Goal: Information Seeking & Learning: Learn about a topic

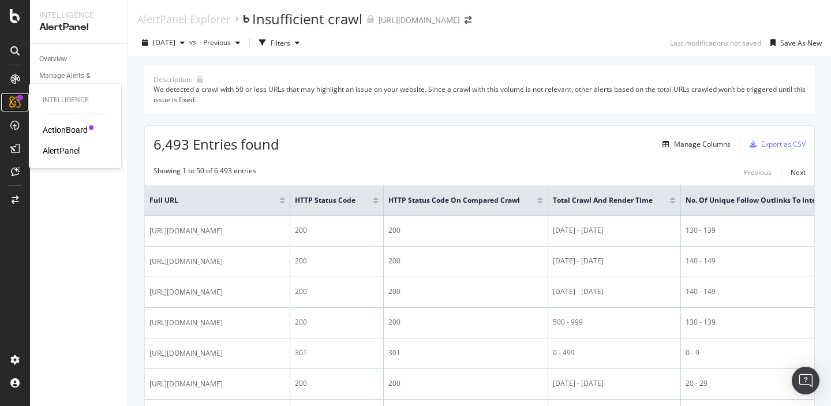
click at [17, 102] on icon at bounding box center [15, 102] width 12 height 12
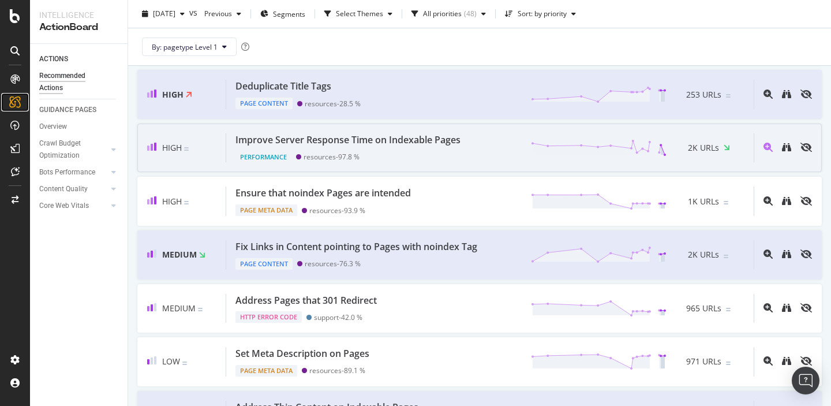
scroll to position [176, 0]
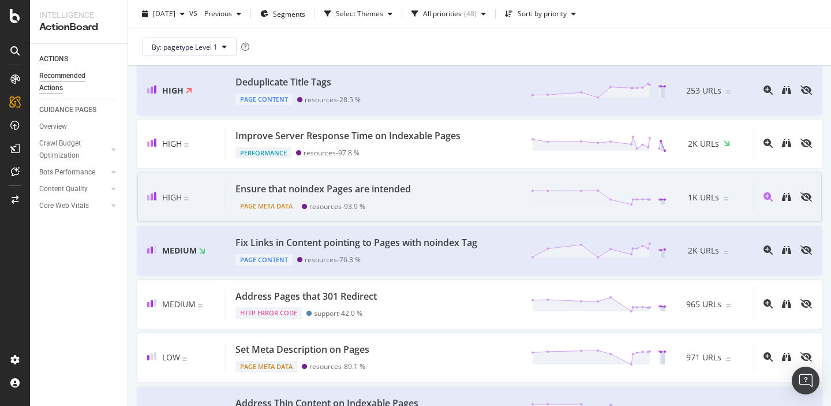
click at [356, 202] on div "resources - 93.9 %" at bounding box center [337, 206] width 56 height 9
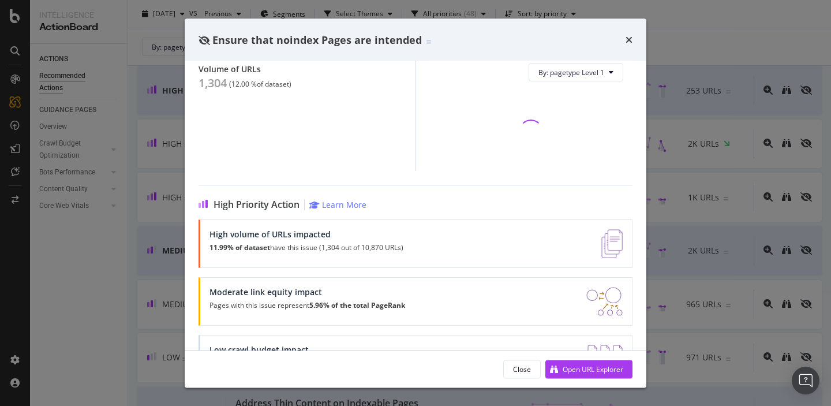
scroll to position [147, 0]
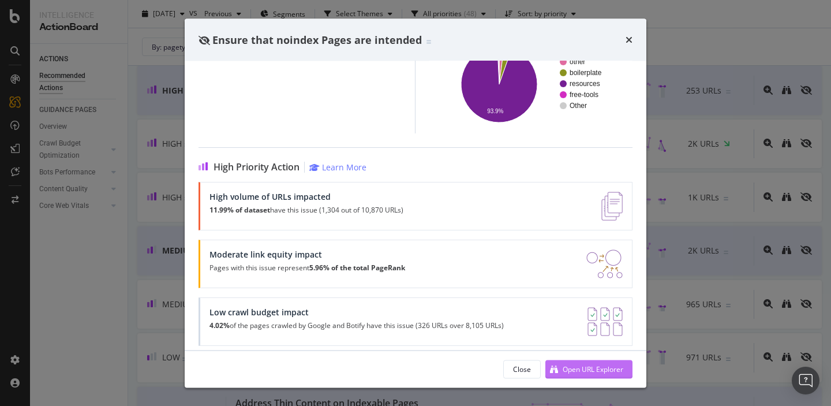
click at [585, 365] on div "Open URL Explorer" at bounding box center [593, 369] width 61 height 10
click at [629, 40] on icon "times" at bounding box center [629, 39] width 7 height 9
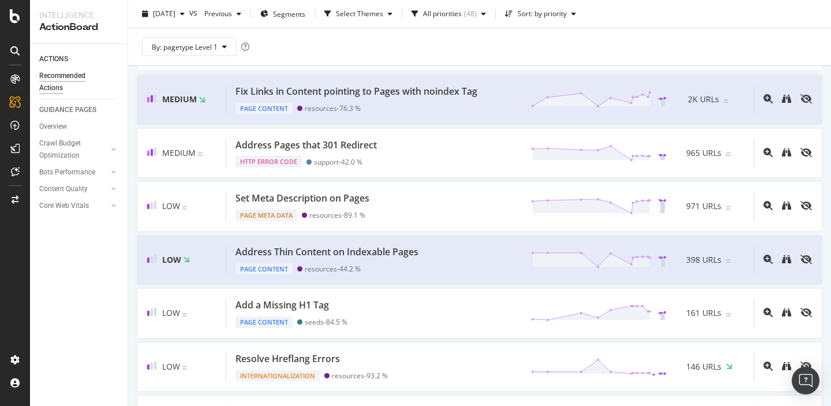
scroll to position [298, 0]
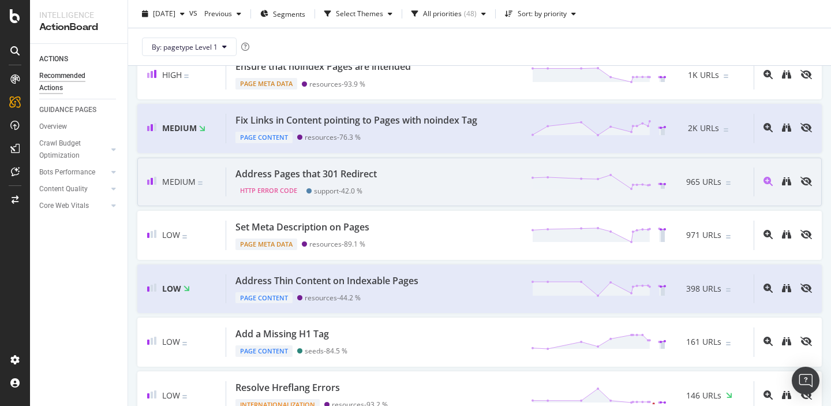
click at [370, 176] on div "Address Pages that 301 Redirect" at bounding box center [306, 173] width 141 height 13
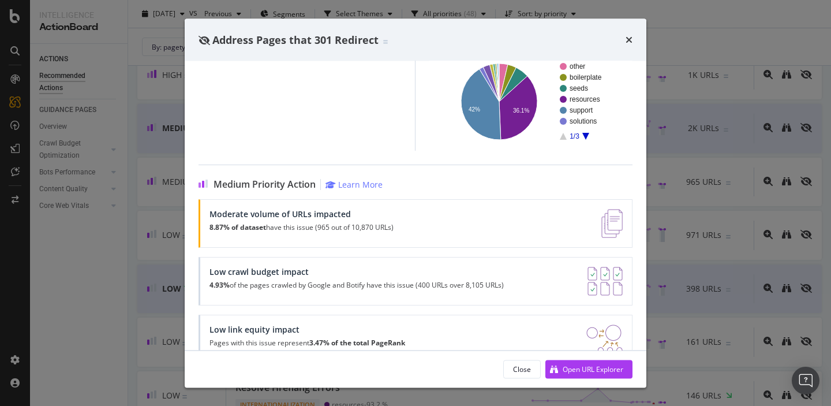
scroll to position [141, 0]
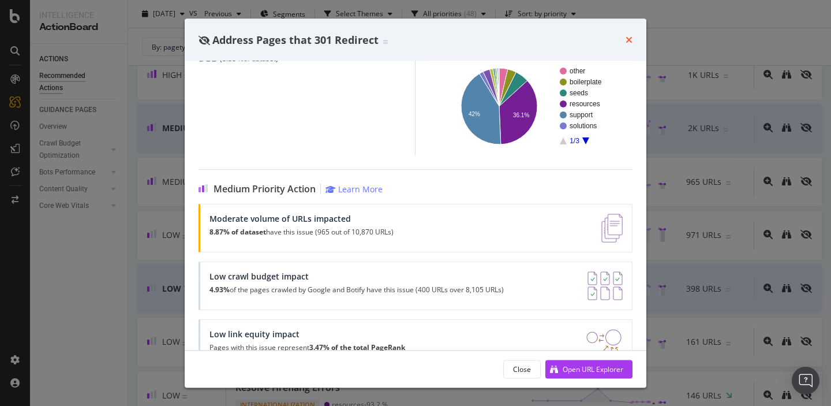
click at [629, 37] on icon "times" at bounding box center [629, 39] width 7 height 9
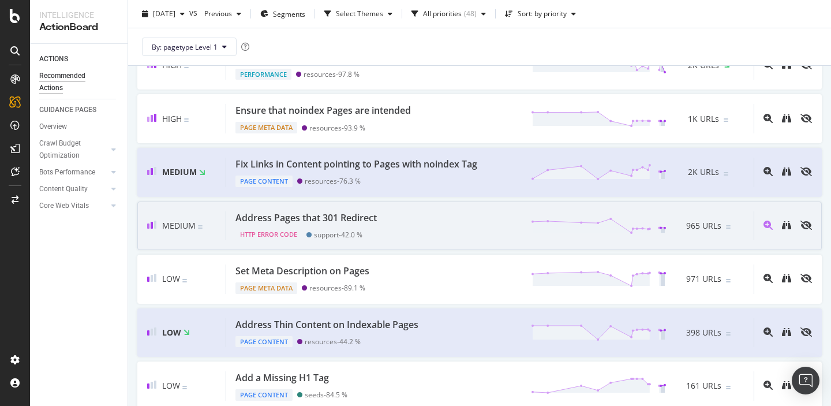
scroll to position [254, 0]
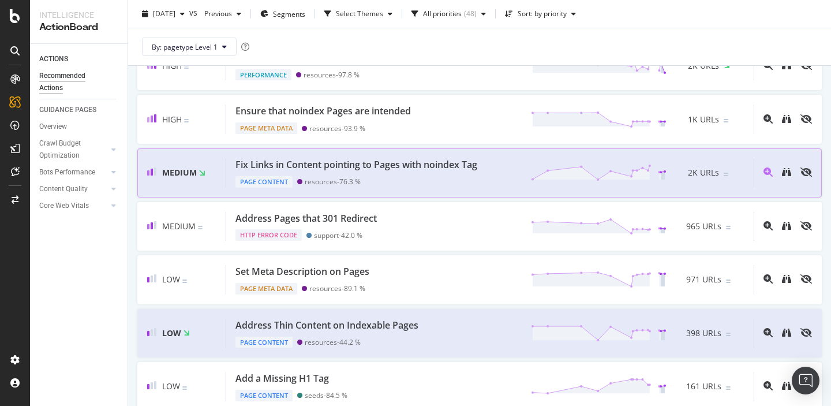
click at [381, 176] on div "Page Content resources - 76.3 %" at bounding box center [359, 179] width 246 height 16
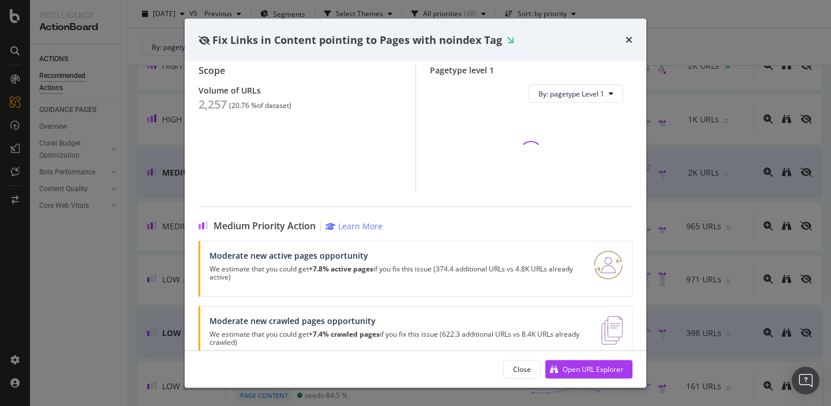
scroll to position [104, 0]
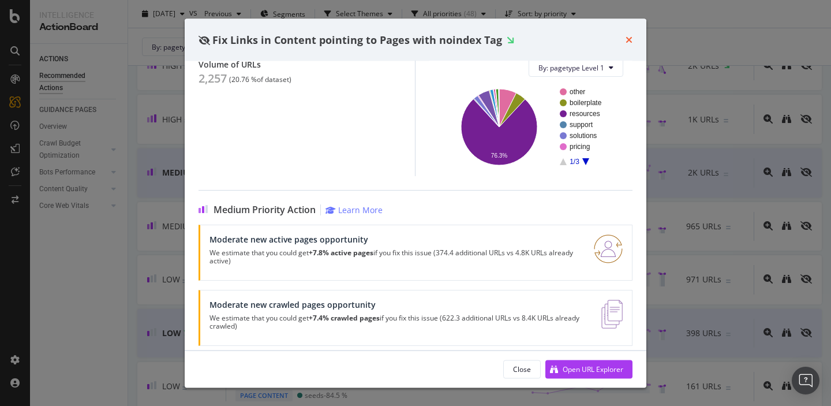
click at [632, 38] on icon "times" at bounding box center [629, 39] width 7 height 9
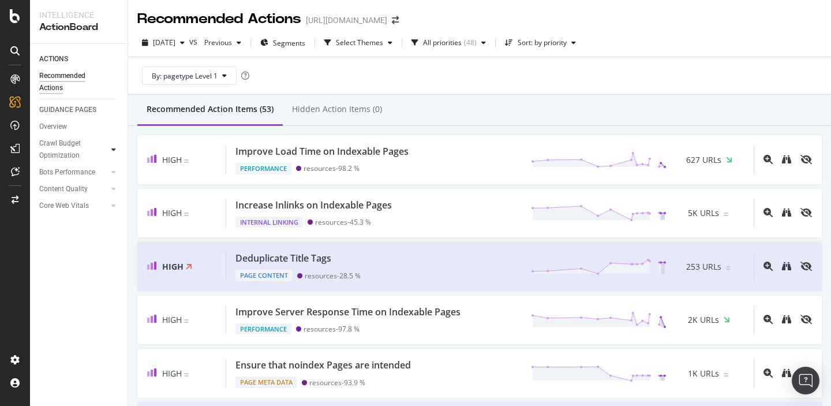
click at [114, 146] on icon at bounding box center [113, 149] width 5 height 7
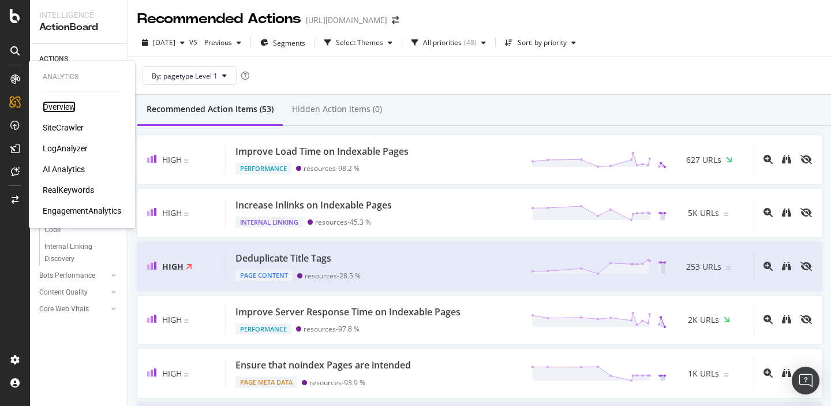
click at [57, 108] on div "Overview" at bounding box center [59, 107] width 33 height 12
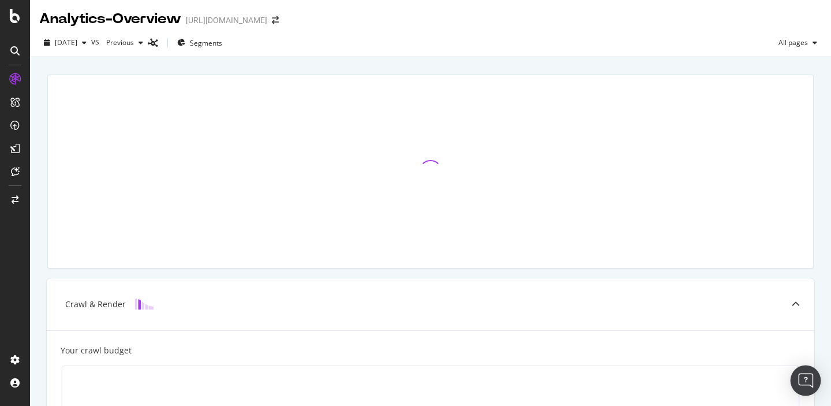
click at [806, 378] on img "Open Intercom Messenger" at bounding box center [805, 380] width 15 height 15
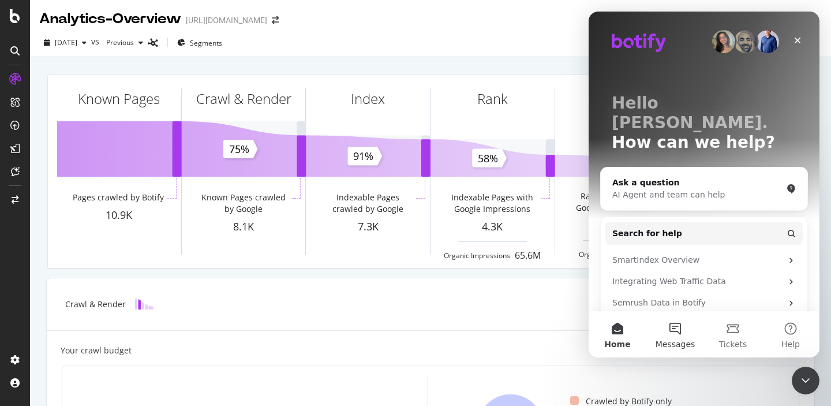
click at [679, 329] on button "Messages" at bounding box center [676, 334] width 58 height 46
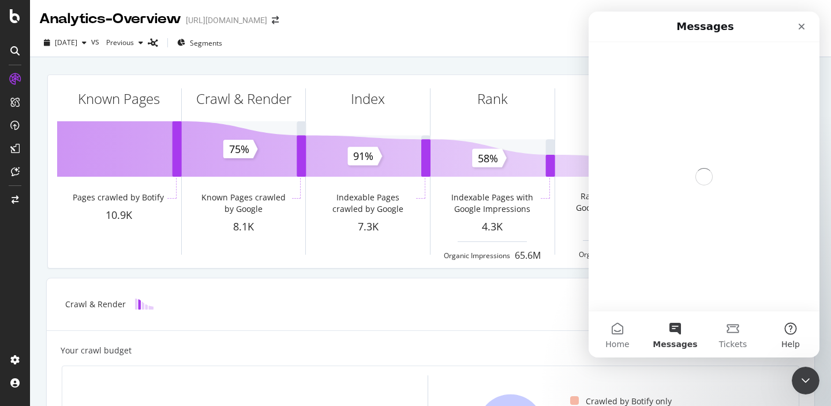
click at [792, 331] on button "Help" at bounding box center [791, 334] width 58 height 46
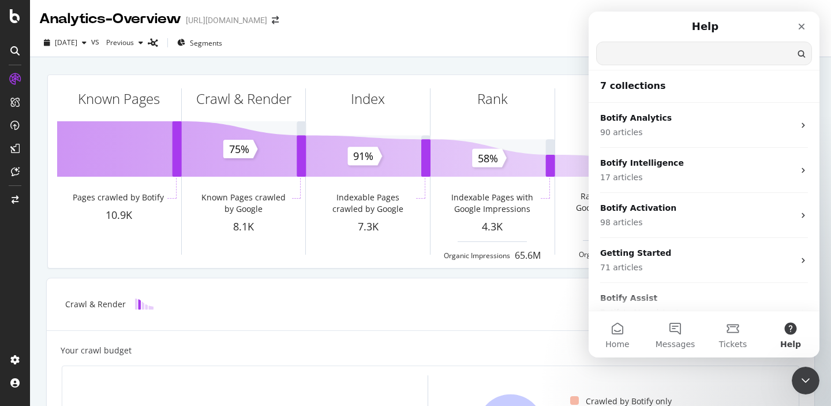
click at [649, 58] on input "Search for help" at bounding box center [704, 53] width 215 height 23
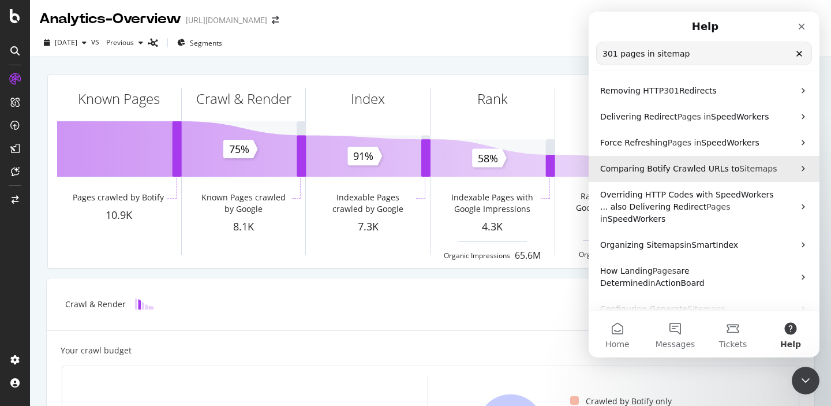
type input "301 pages in sitemap"
click at [681, 169] on span "Comparing Botify Crawled URLs to" at bounding box center [669, 168] width 139 height 9
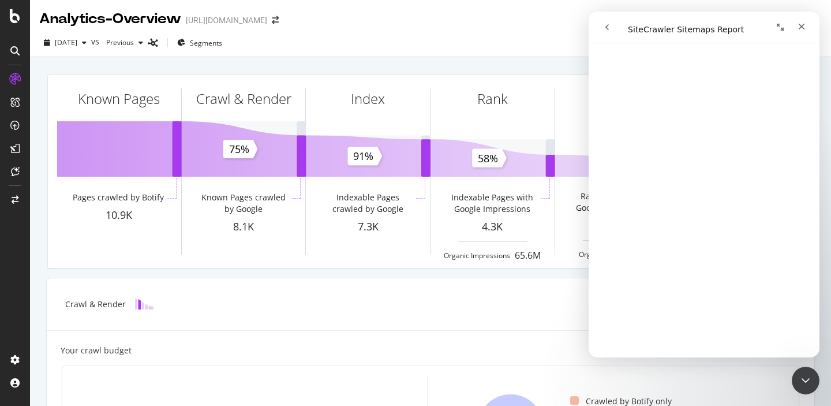
scroll to position [263, 0]
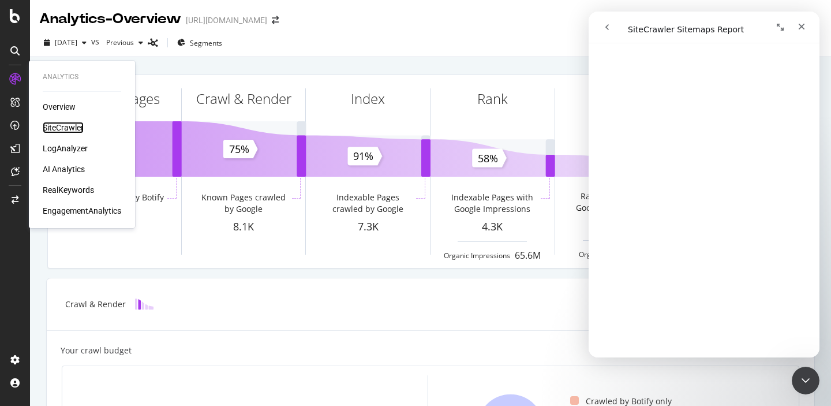
click at [54, 124] on div "SiteCrawler" at bounding box center [63, 128] width 41 height 12
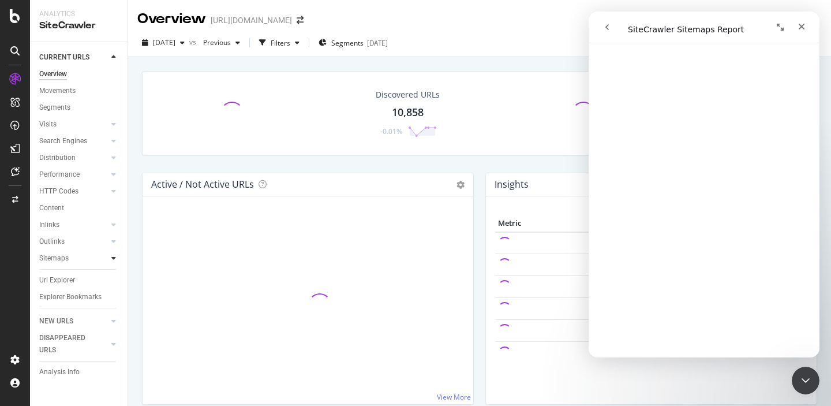
click at [112, 257] on icon at bounding box center [113, 258] width 5 height 7
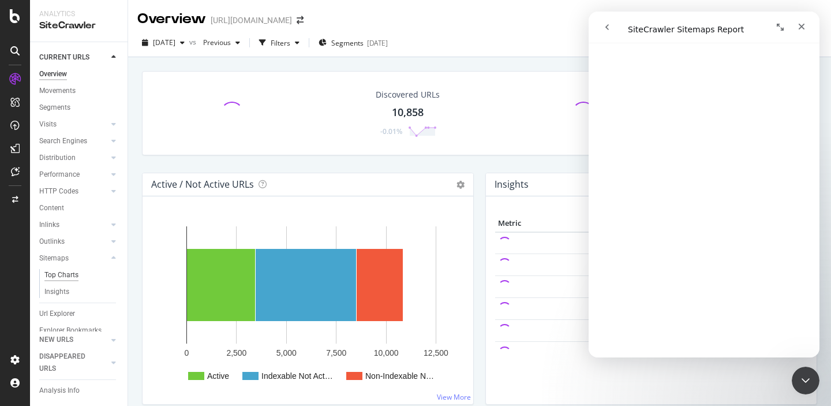
click at [65, 275] on div "Top Charts" at bounding box center [61, 275] width 34 height 12
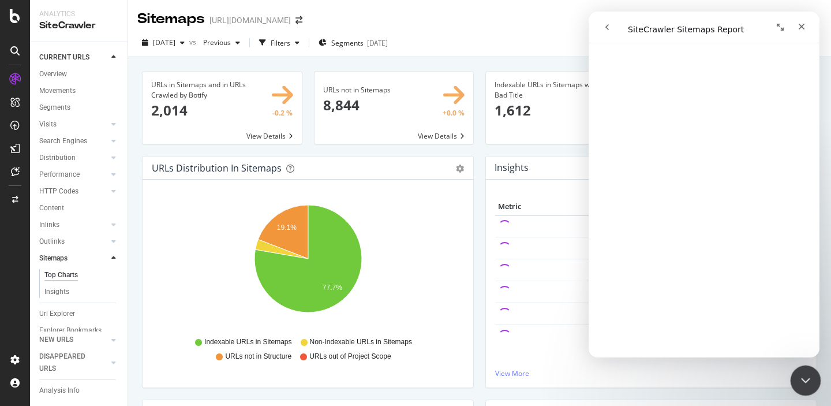
click at [806, 380] on icon "Close Intercom Messenger" at bounding box center [804, 379] width 14 height 14
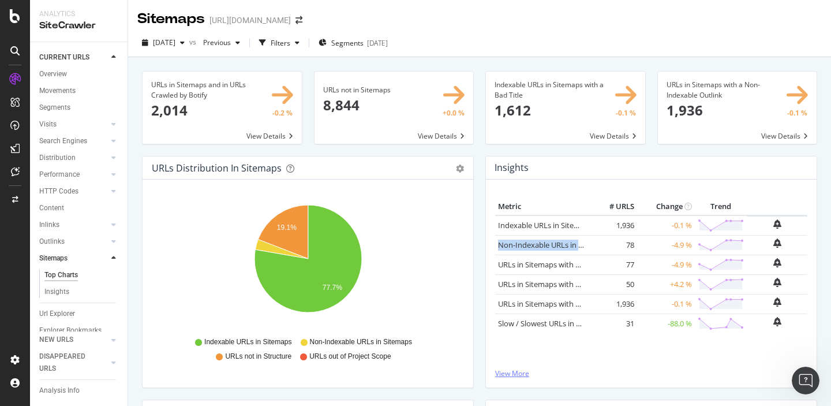
click at [519, 374] on link "View More" at bounding box center [651, 373] width 312 height 10
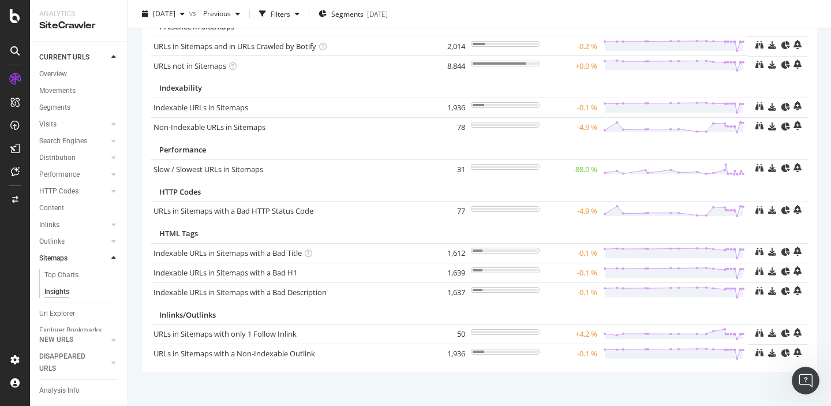
scroll to position [90, 0]
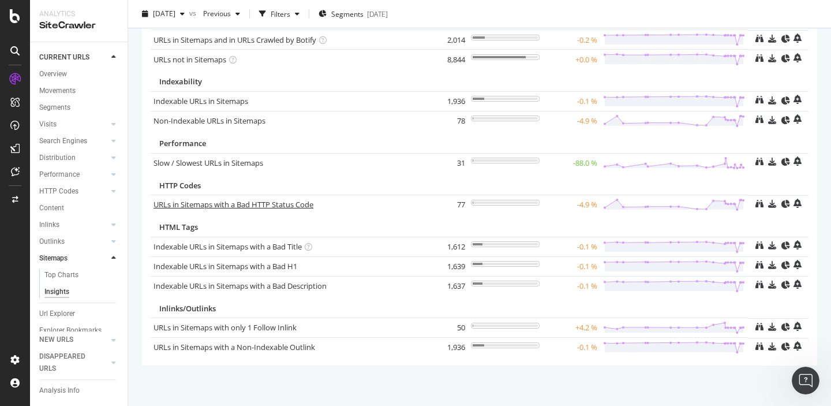
click at [219, 208] on link "URLs in Sitemaps with a Bad HTTP Status Code" at bounding box center [234, 204] width 160 height 10
click at [229, 122] on link "Non-Indexable URLs in Sitemaps" at bounding box center [210, 120] width 112 height 10
click at [804, 378] on icon "Open Intercom Messenger" at bounding box center [804, 378] width 19 height 19
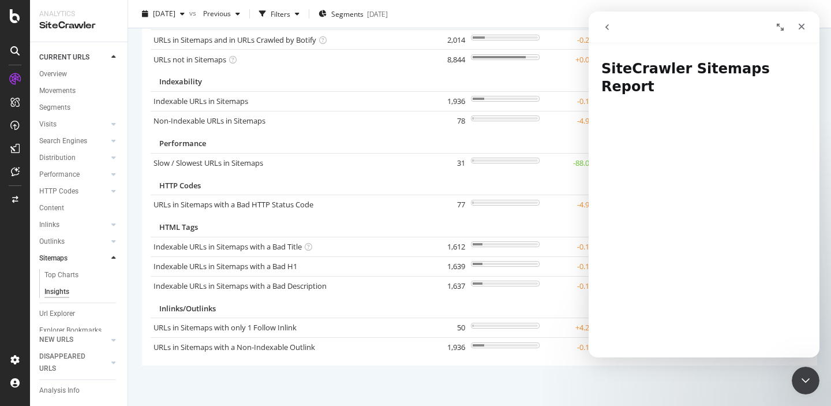
click at [608, 24] on icon "go back" at bounding box center [607, 27] width 3 height 6
click at [611, 24] on icon "go back" at bounding box center [607, 27] width 9 height 9
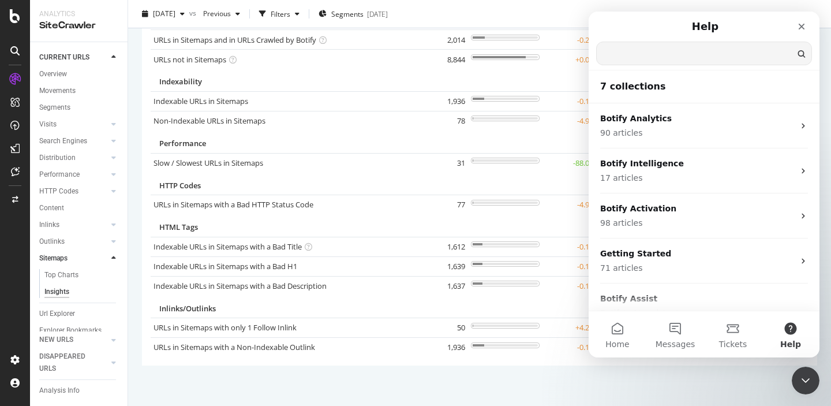
click at [618, 55] on input "Search for help" at bounding box center [704, 53] width 215 height 23
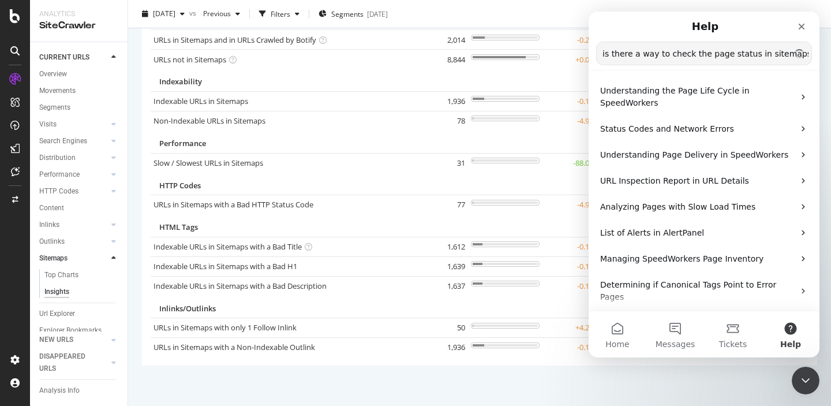
type input "is there a way to check the page status in sitemaps"
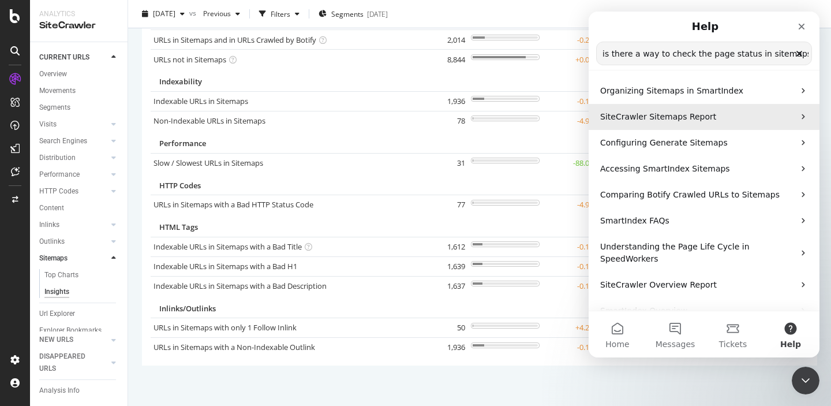
click at [649, 119] on span "SiteCrawler Sitemaps Report" at bounding box center [658, 116] width 116 height 9
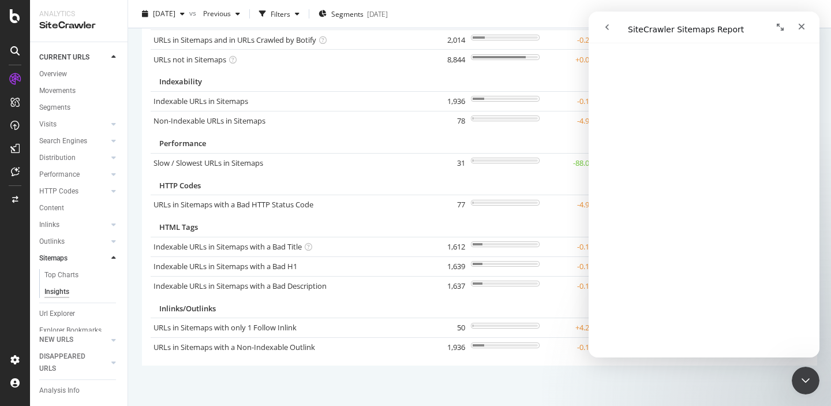
scroll to position [384, 0]
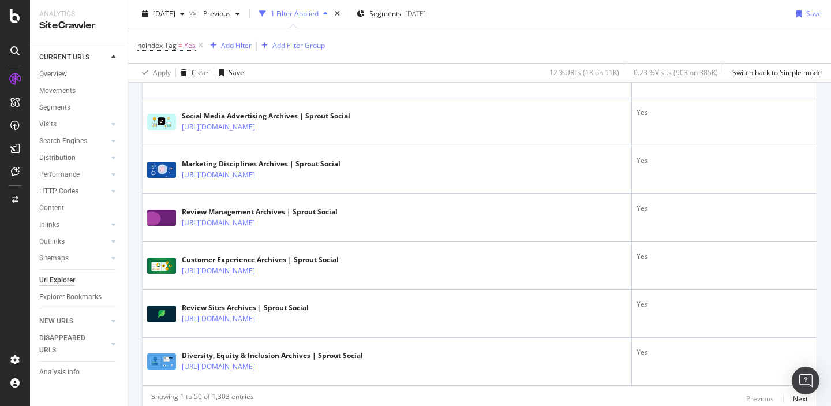
scroll to position [2493, 0]
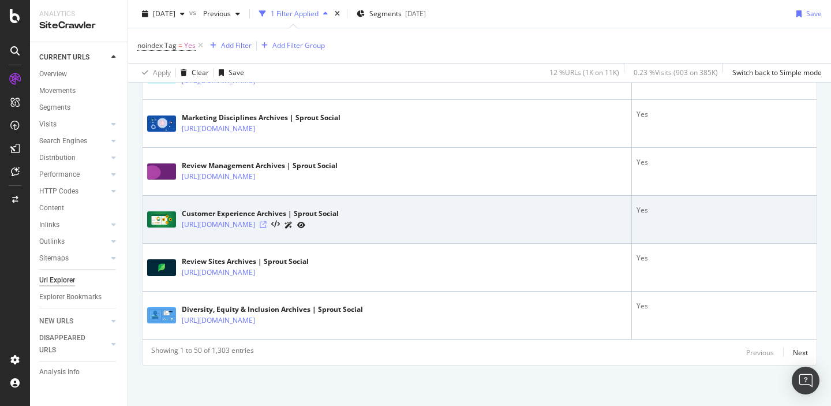
click at [267, 225] on icon at bounding box center [263, 224] width 7 height 7
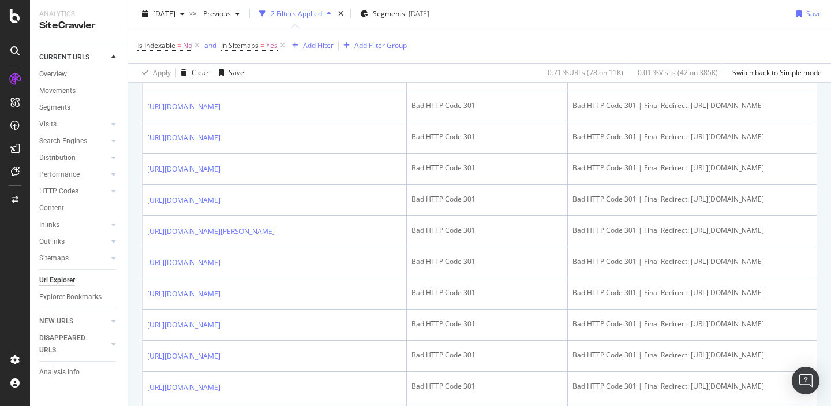
scroll to position [1222, 0]
click at [232, 46] on icon at bounding box center [228, 42] width 7 height 7
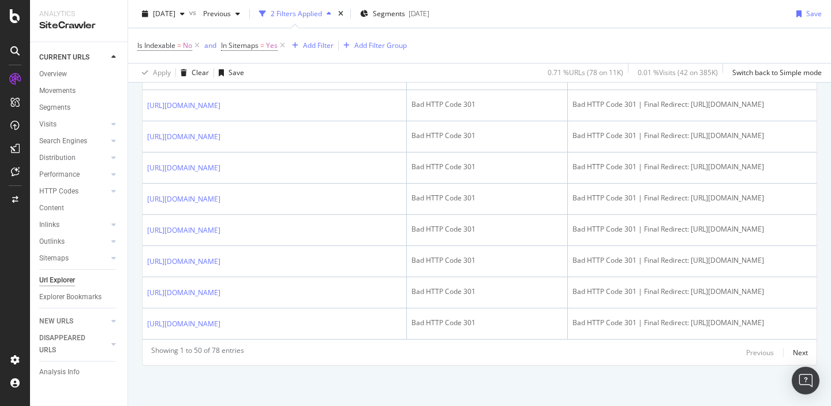
scroll to position [1820, 0]
drag, startPoint x: 683, startPoint y: 193, endPoint x: 679, endPoint y: 204, distance: 11.7
click at [679, 79] on div "Bad HTTP Code 301 | Final Redirect: [URL][DOMAIN_NAME]" at bounding box center [693, 73] width 240 height 10
copy div "https://sproutsocial.com/roi/facebook-marketing-roi/"
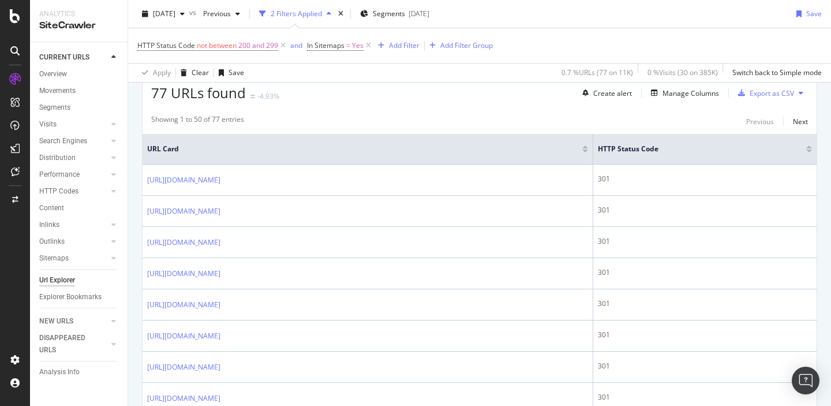
scroll to position [289, 0]
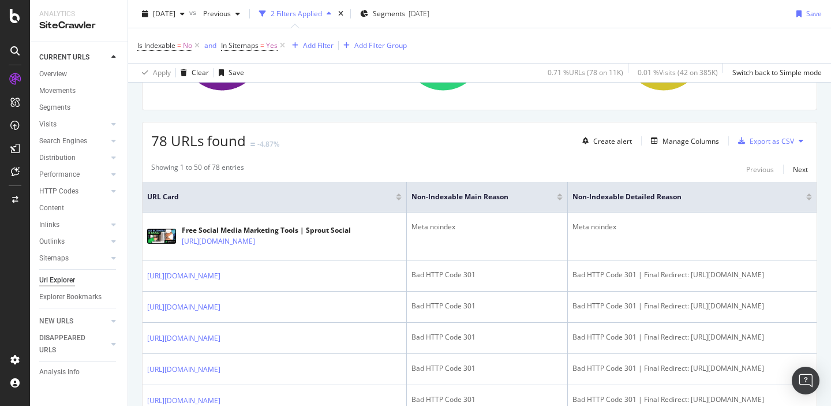
scroll to position [243, 0]
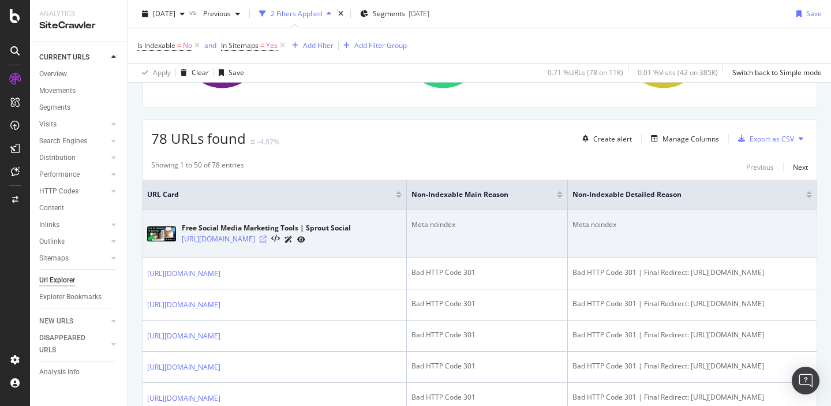
click at [267, 239] on icon at bounding box center [263, 239] width 7 height 7
click at [267, 240] on icon at bounding box center [263, 239] width 7 height 7
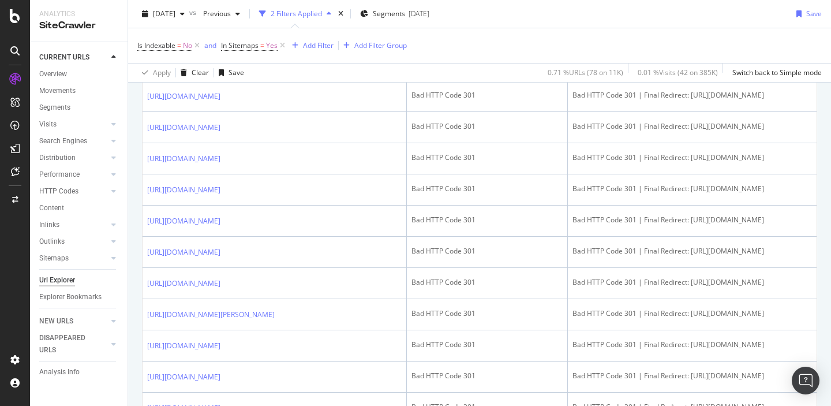
scroll to position [1135, 0]
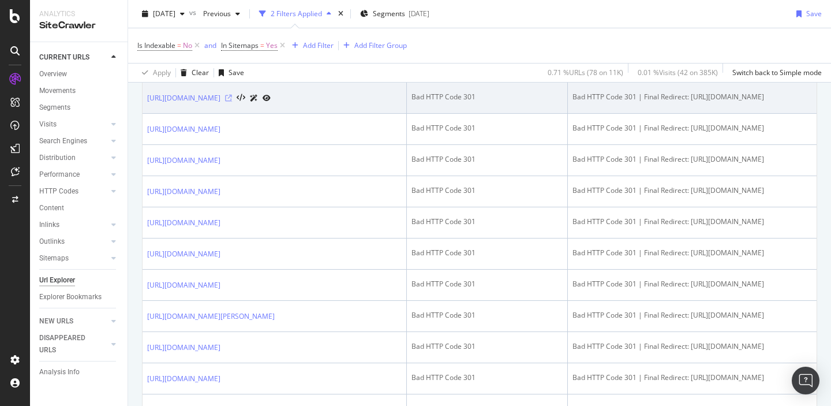
click at [232, 102] on icon at bounding box center [228, 98] width 7 height 7
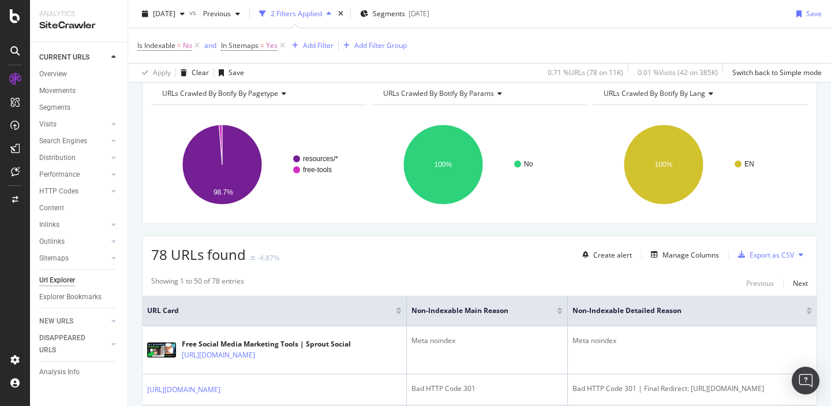
scroll to position [129, 0]
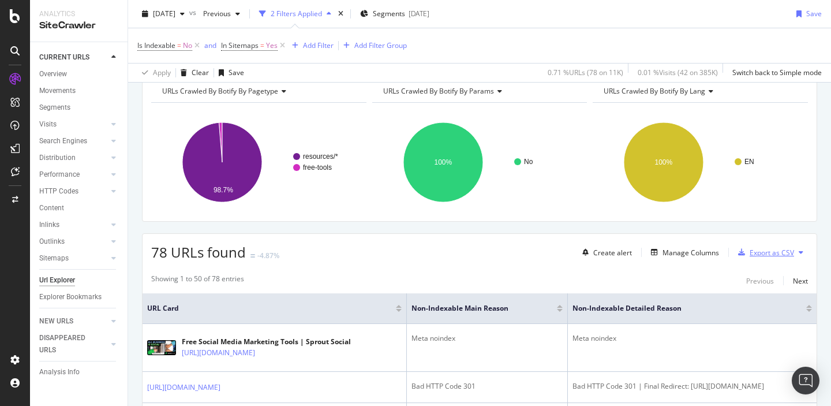
click at [767, 255] on div "Export as CSV" at bounding box center [772, 253] width 44 height 10
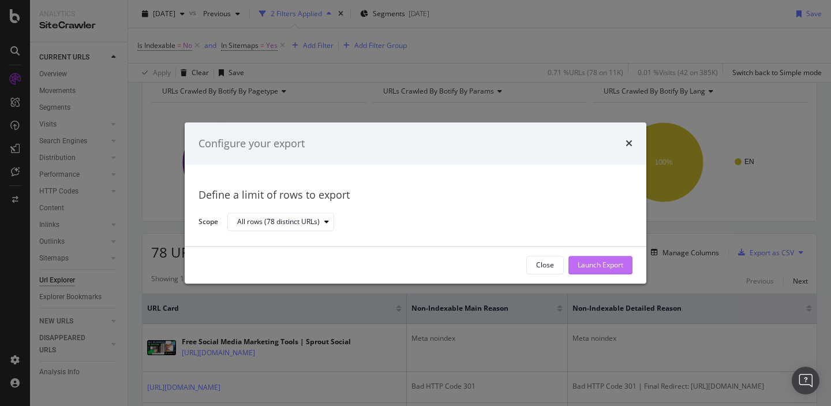
click at [603, 266] on div "Launch Export" at bounding box center [601, 265] width 46 height 10
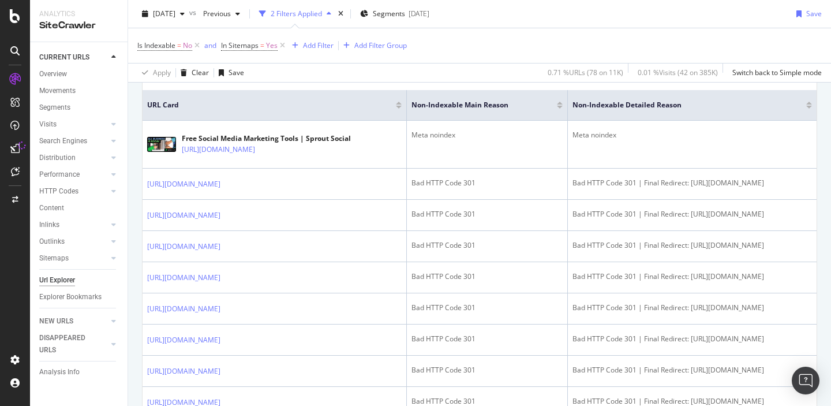
scroll to position [350, 0]
